Goal: Check status: Check status

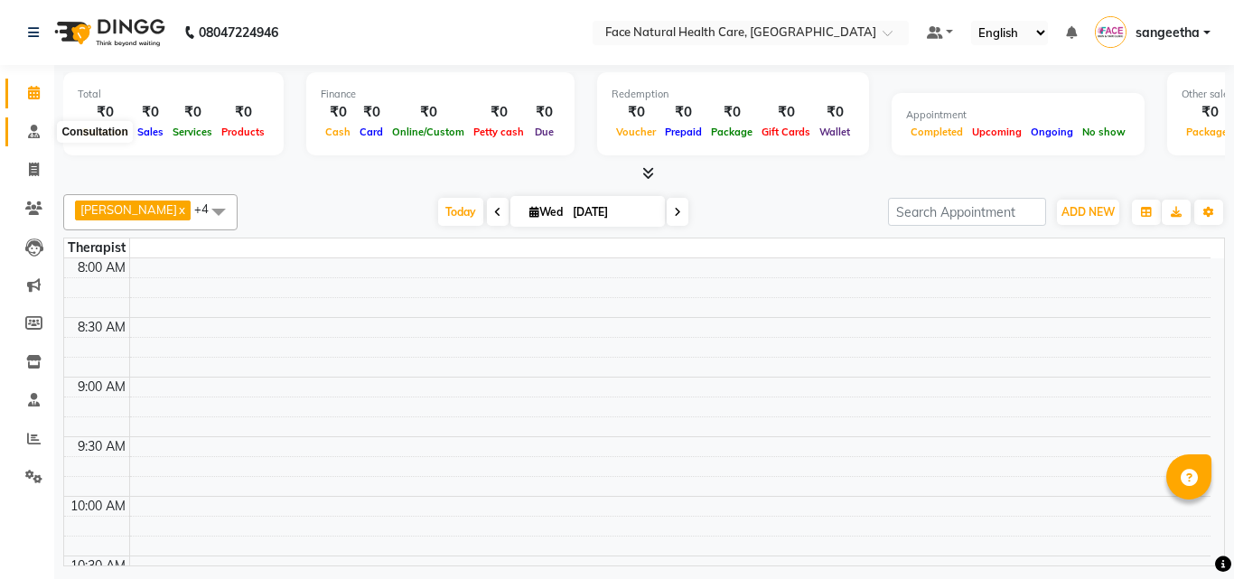
click at [33, 132] on icon at bounding box center [34, 132] width 12 height 14
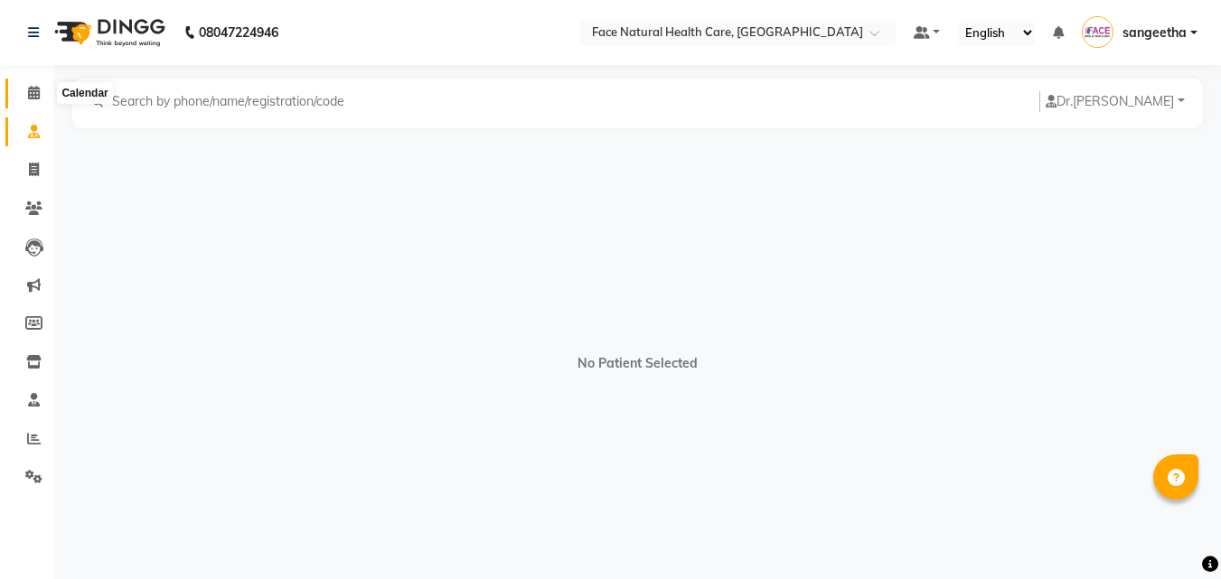
click at [34, 94] on icon at bounding box center [34, 93] width 12 height 14
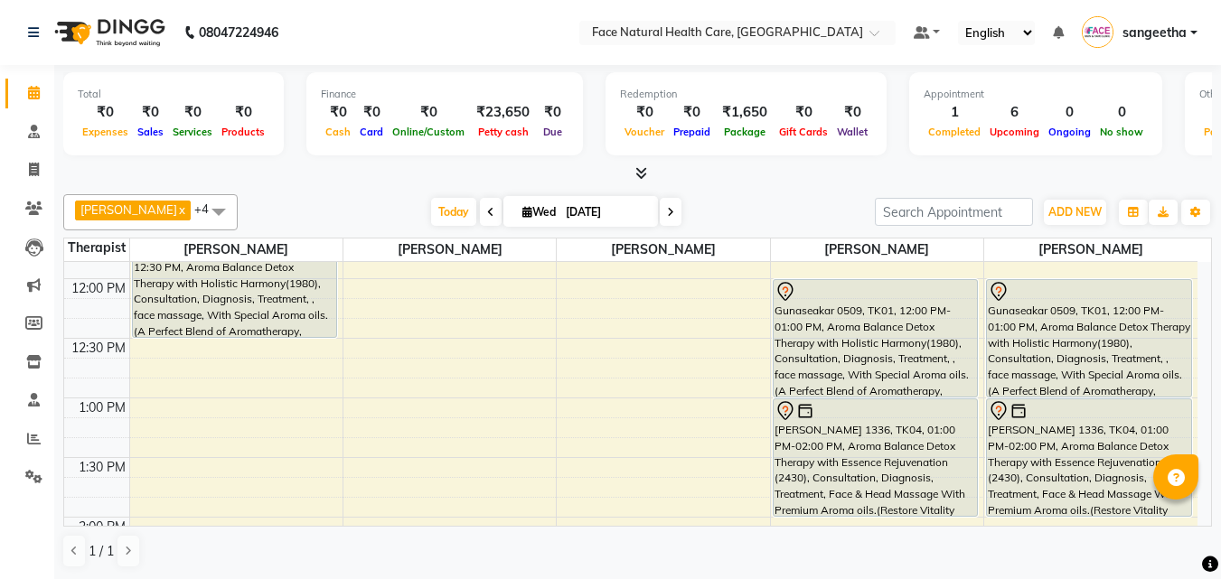
scroll to position [336, 0]
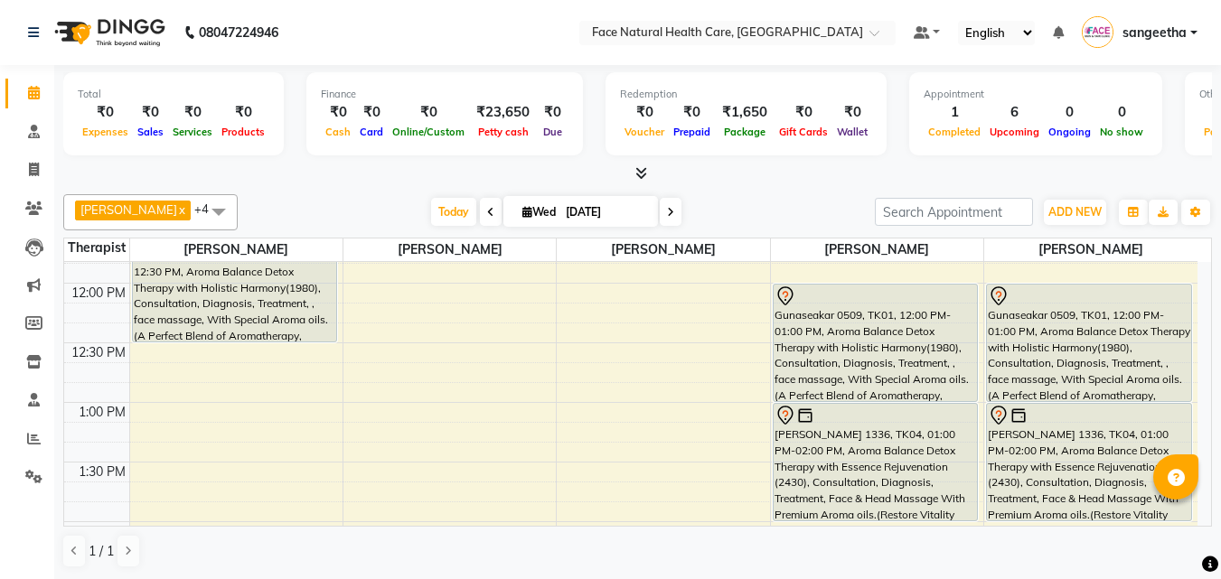
click at [1192, 367] on link "Gunaseakar 0509, TK01, 12:00 PM-01:00 PM, Aroma Balance Detox Therapy with Holi…" at bounding box center [1089, 343] width 206 height 118
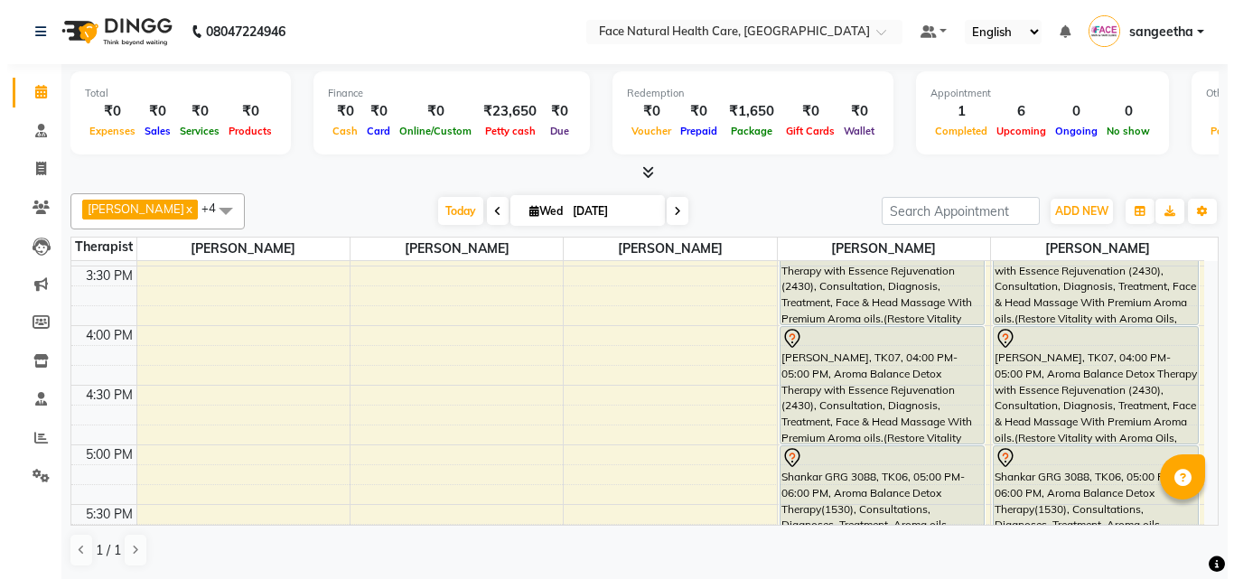
scroll to position [764, 0]
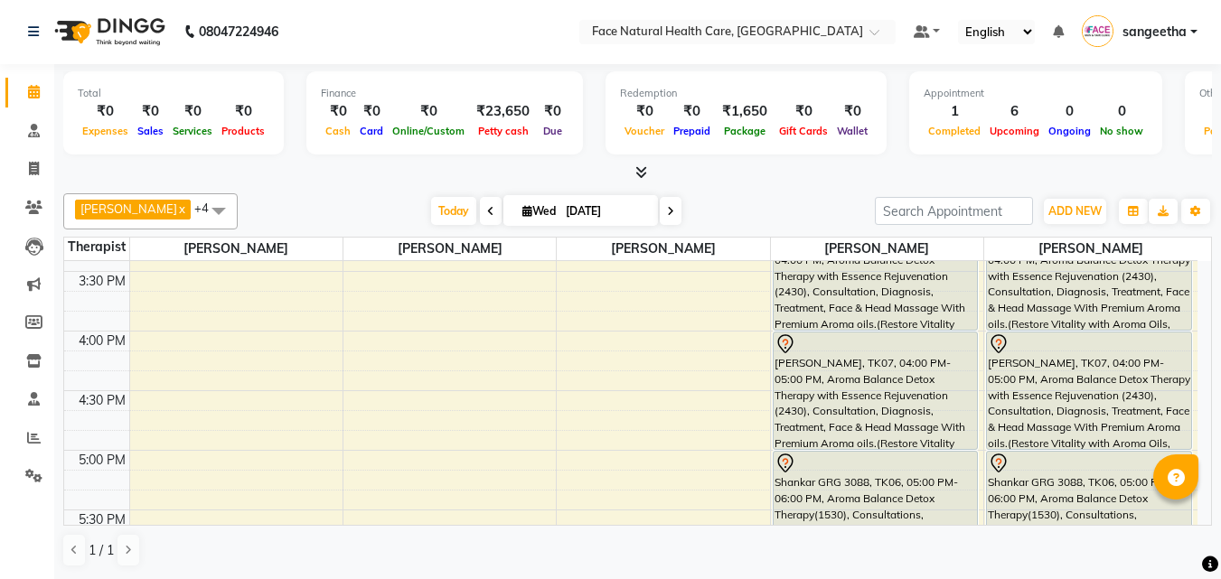
click at [905, 406] on div "[PERSON_NAME], TK07, 04:00 PM-05:00 PM, Aroma Balance Detox Therapy with Essenc…" at bounding box center [876, 391] width 204 height 117
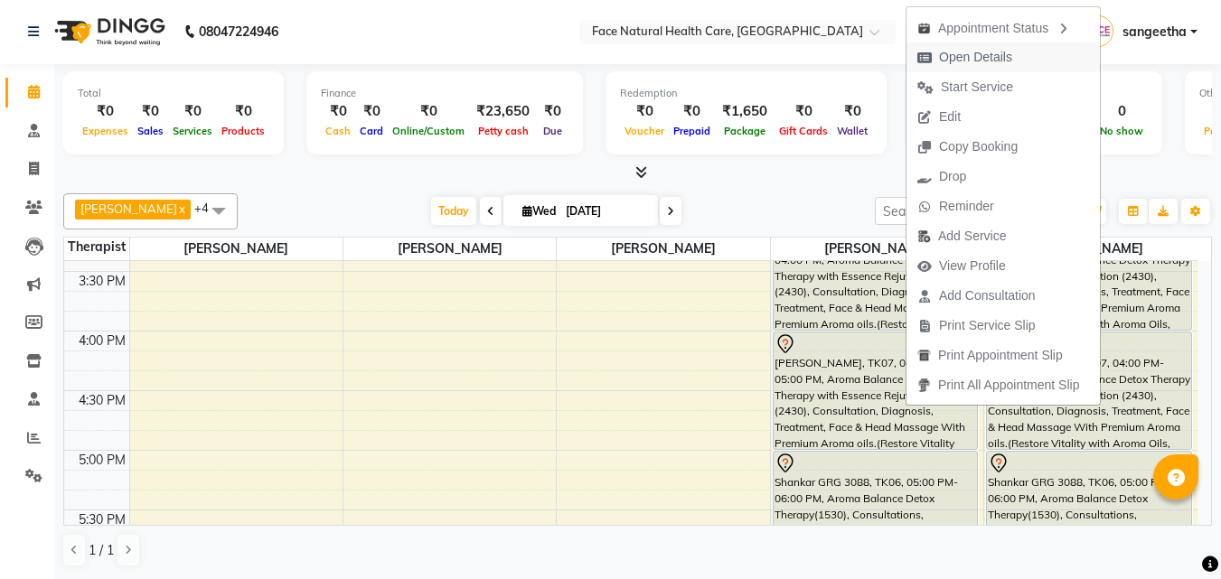
click at [952, 58] on span "Open Details" at bounding box center [975, 57] width 73 height 19
select select "7"
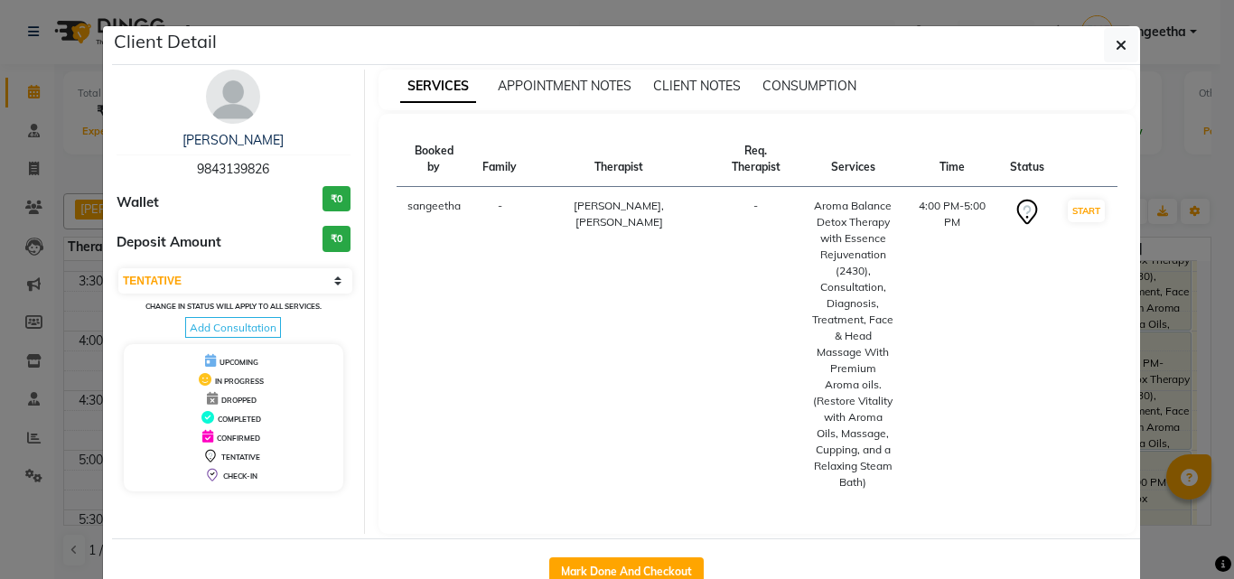
drag, startPoint x: 263, startPoint y: 168, endPoint x: 163, endPoint y: 170, distance: 100.3
click at [163, 170] on div "[PERSON_NAME] 9843139826" at bounding box center [234, 155] width 234 height 48
copy span "9843139826"
